Goal: Obtain resource: Download file/media

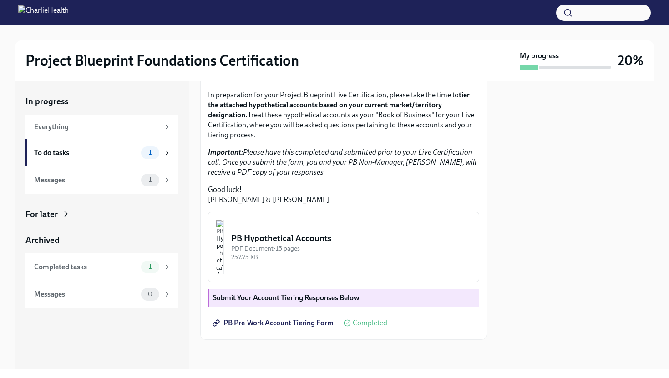
scroll to position [172, 0]
click at [354, 244] on div "PB Hypothetical Accounts" at bounding box center [351, 238] width 240 height 12
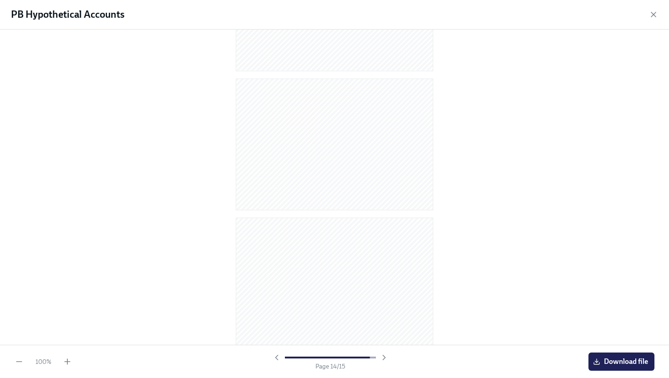
scroll to position [1778, 0]
click at [610, 359] on span "Download file" at bounding box center [621, 361] width 53 height 9
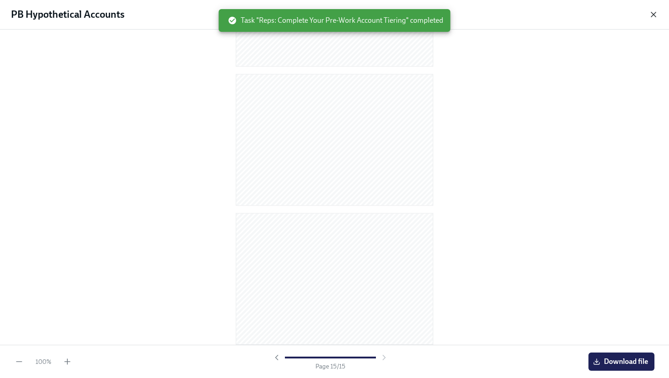
click at [653, 15] on icon "button" at bounding box center [653, 14] width 5 height 5
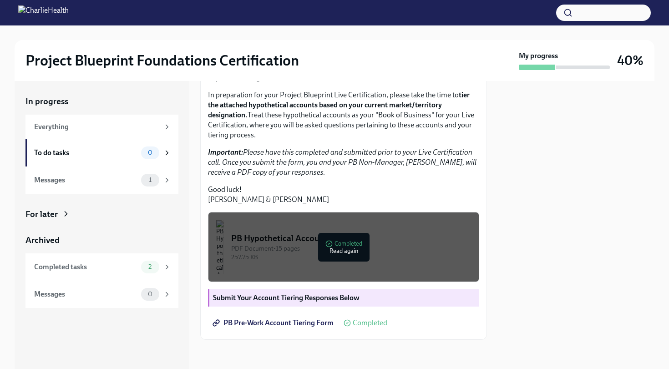
scroll to position [187, 0]
click at [108, 185] on div "Messages 1" at bounding box center [102, 180] width 137 height 13
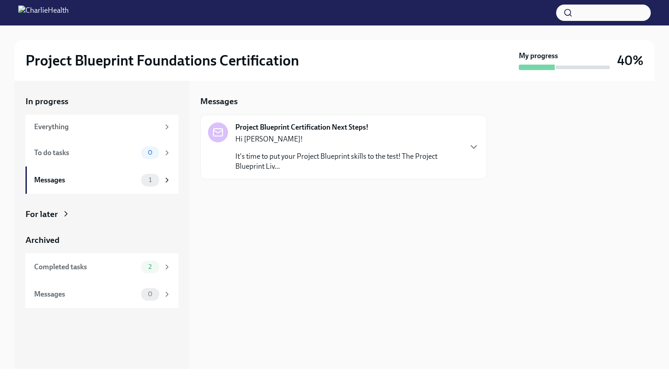
click at [333, 157] on p "It's time to put your Project Blueprint skills to the test! The Project Bluepri…" at bounding box center [348, 161] width 226 height 20
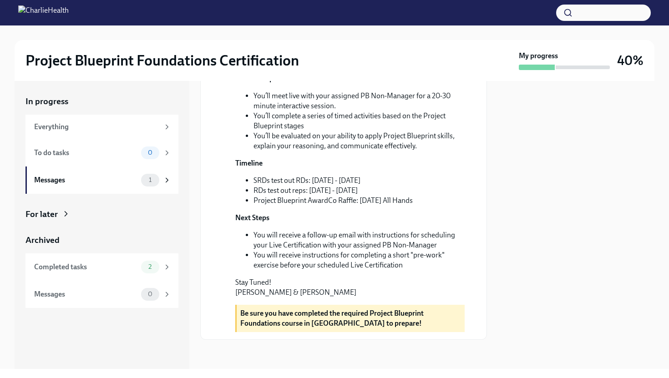
scroll to position [236, 0]
click at [139, 152] on div "To do tasks 0" at bounding box center [102, 152] width 137 height 13
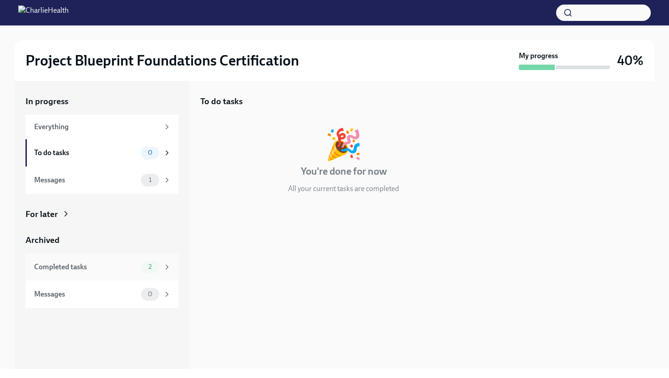
click at [153, 266] on span "2" at bounding box center [150, 266] width 14 height 7
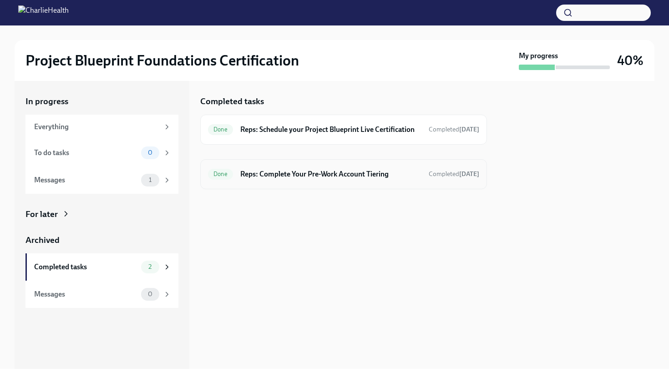
click at [299, 179] on h6 "Reps: Complete Your Pre-Work Account Tiering" at bounding box center [330, 174] width 181 height 10
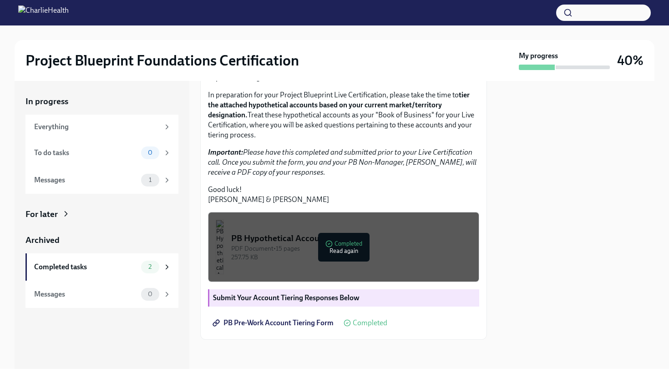
scroll to position [187, 0]
click at [281, 323] on span "PB Pre-Work Account Tiering Form" at bounding box center [273, 322] width 119 height 9
